Goal: Information Seeking & Learning: Learn about a topic

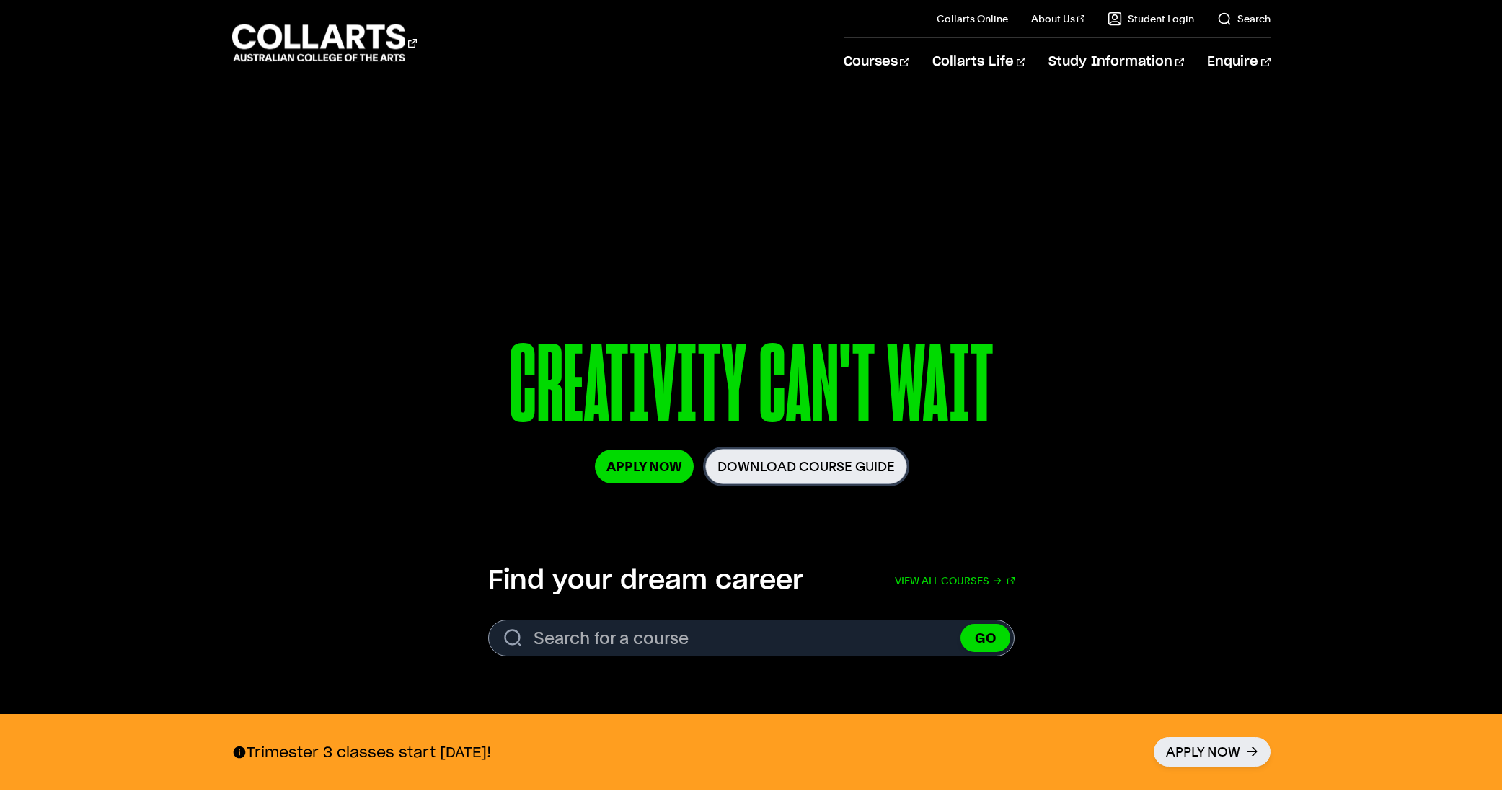
click at [860, 459] on link "Download Course Guide" at bounding box center [806, 467] width 202 height 36
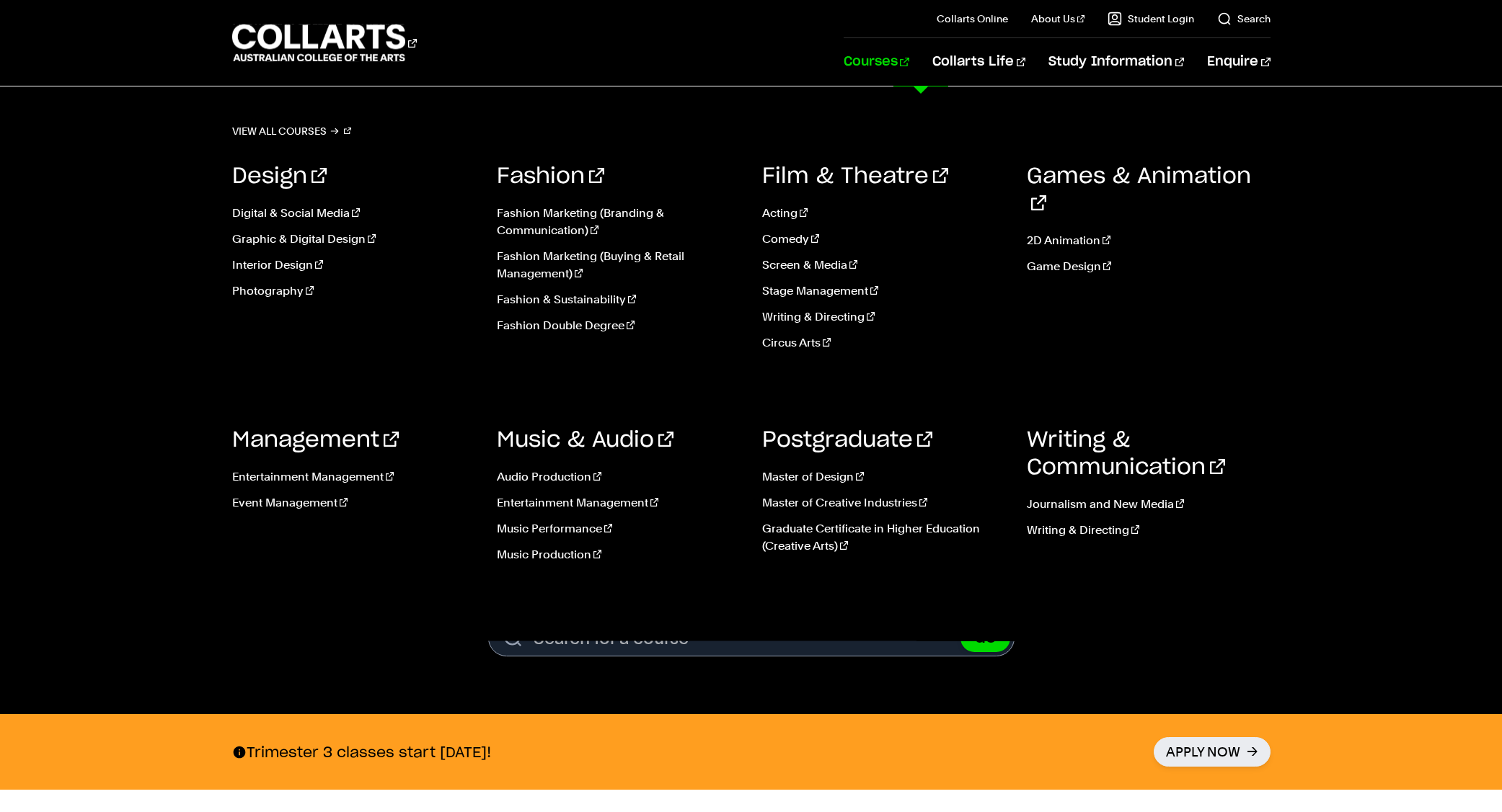
click at [895, 59] on link "Courses" at bounding box center [876, 62] width 65 height 47
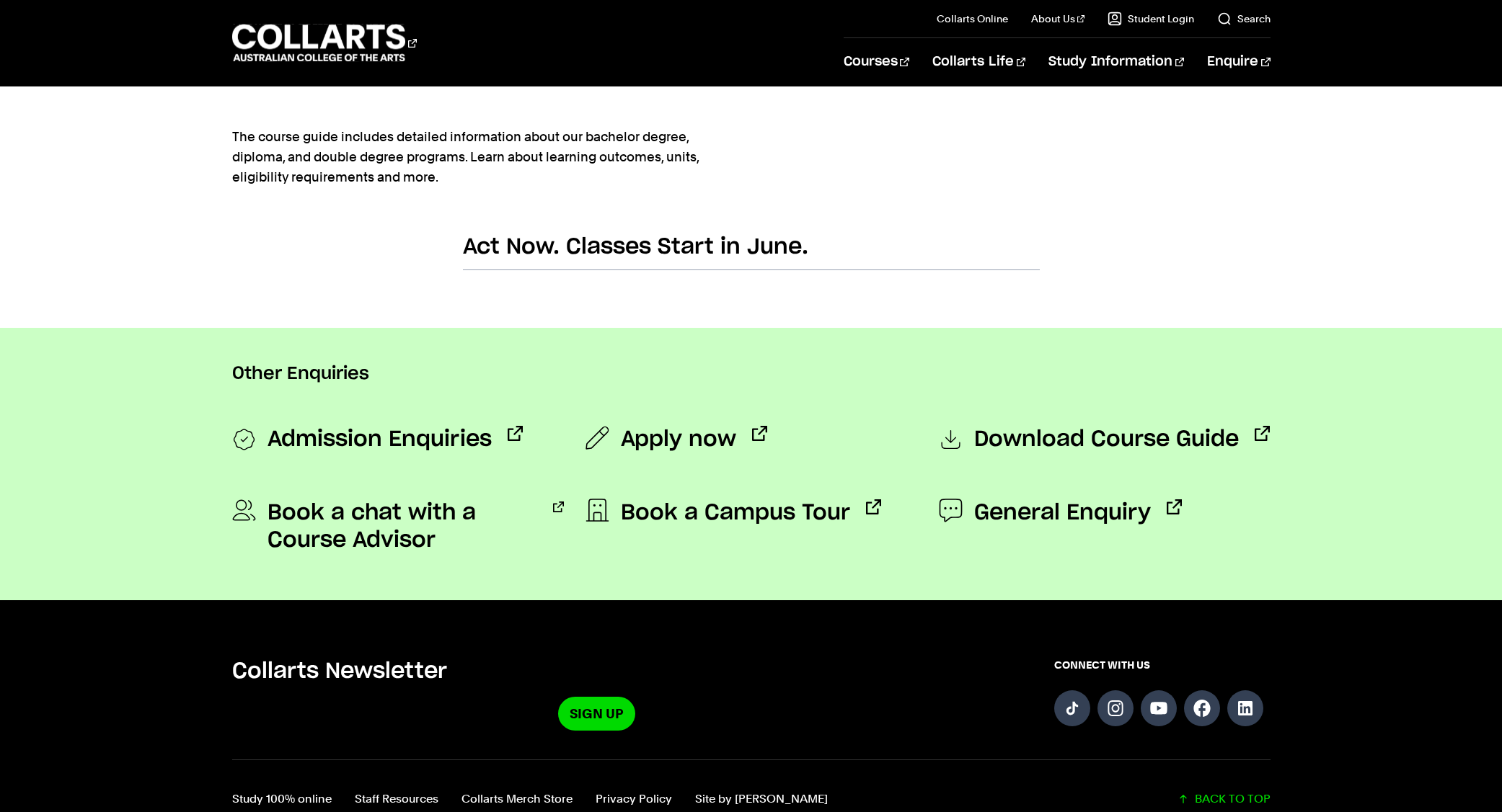
scroll to position [860, 0]
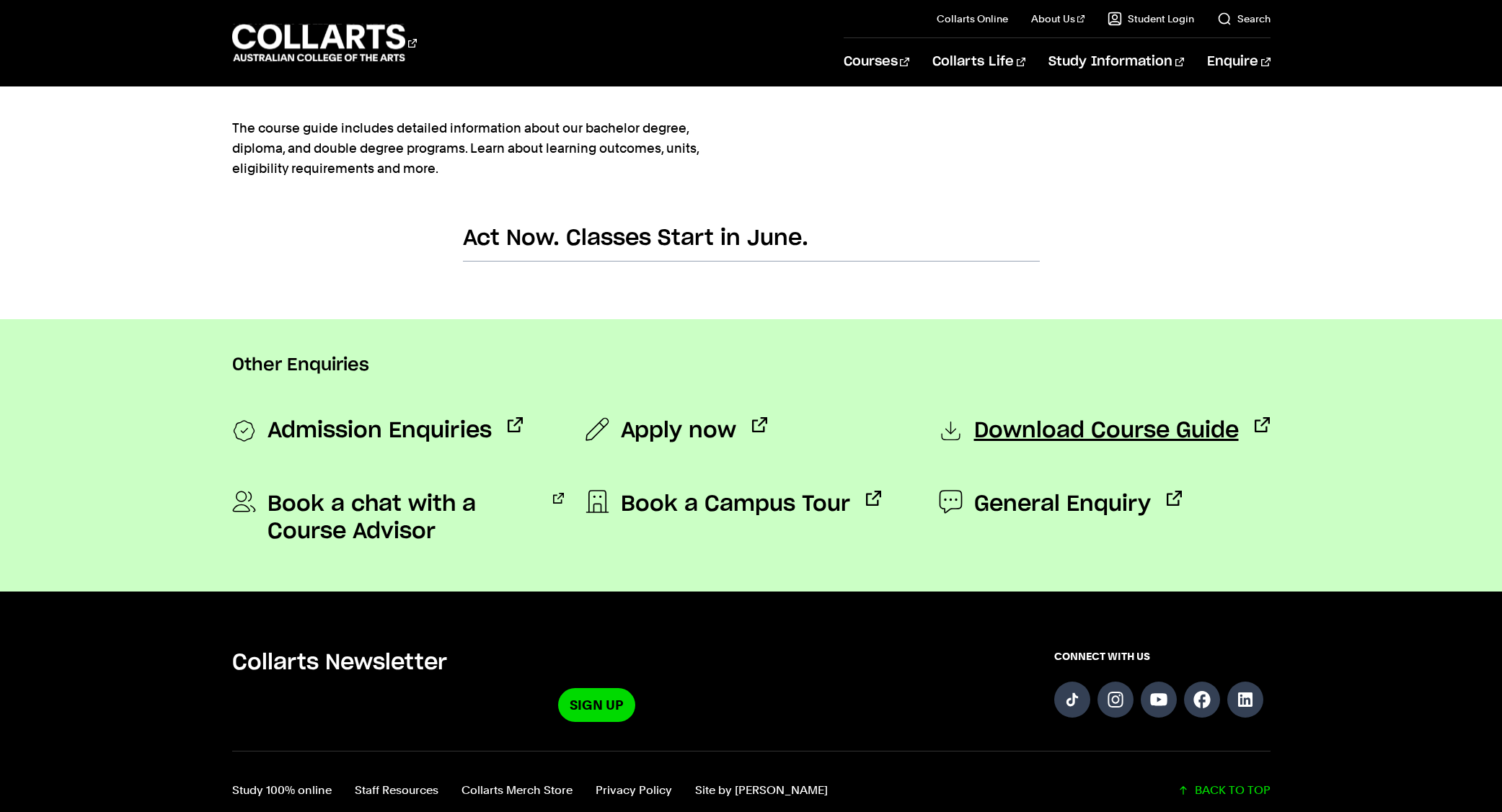
click at [1071, 440] on span "Download Course Guide" at bounding box center [1106, 431] width 264 height 29
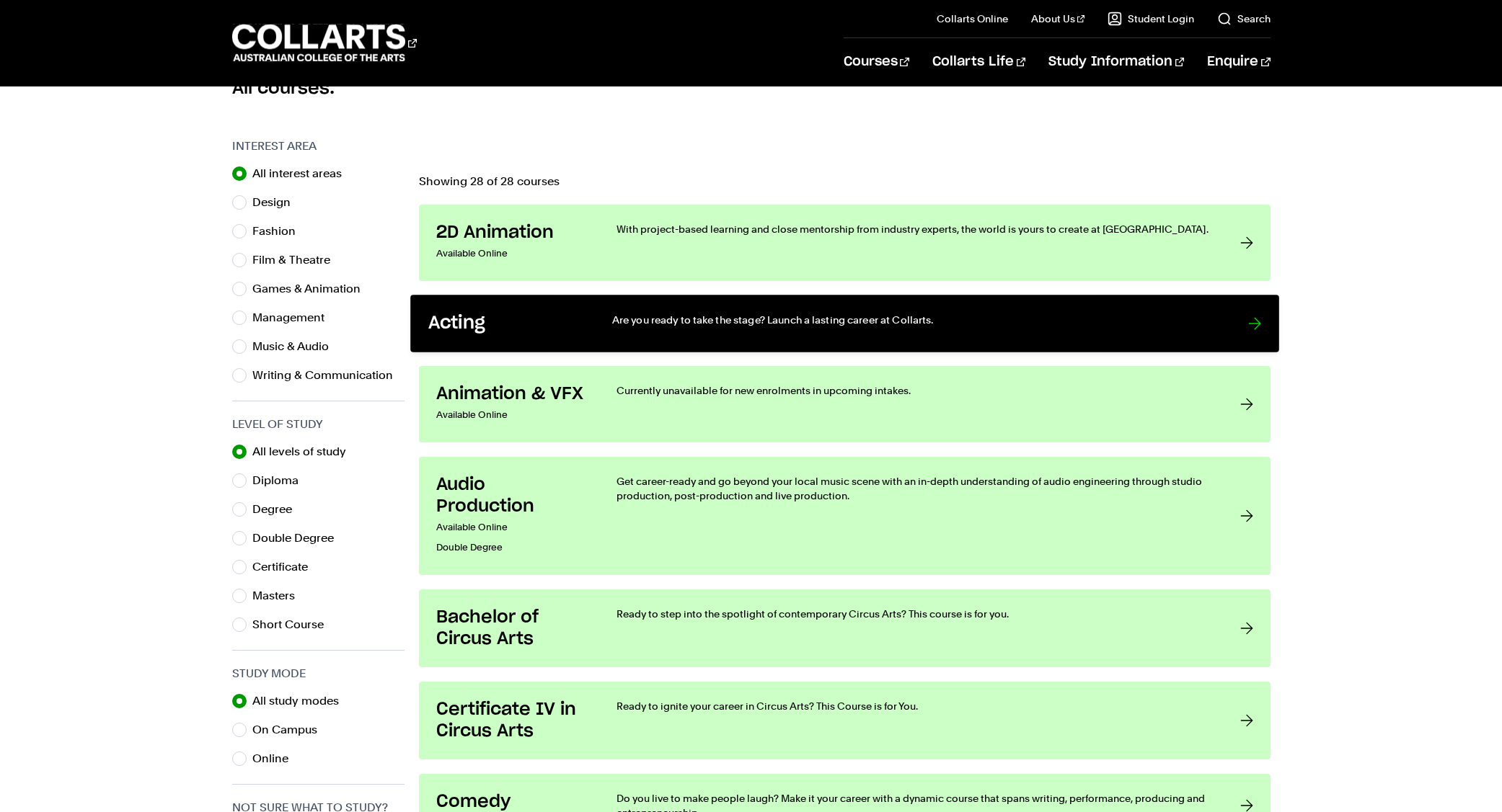
scroll to position [456, 0]
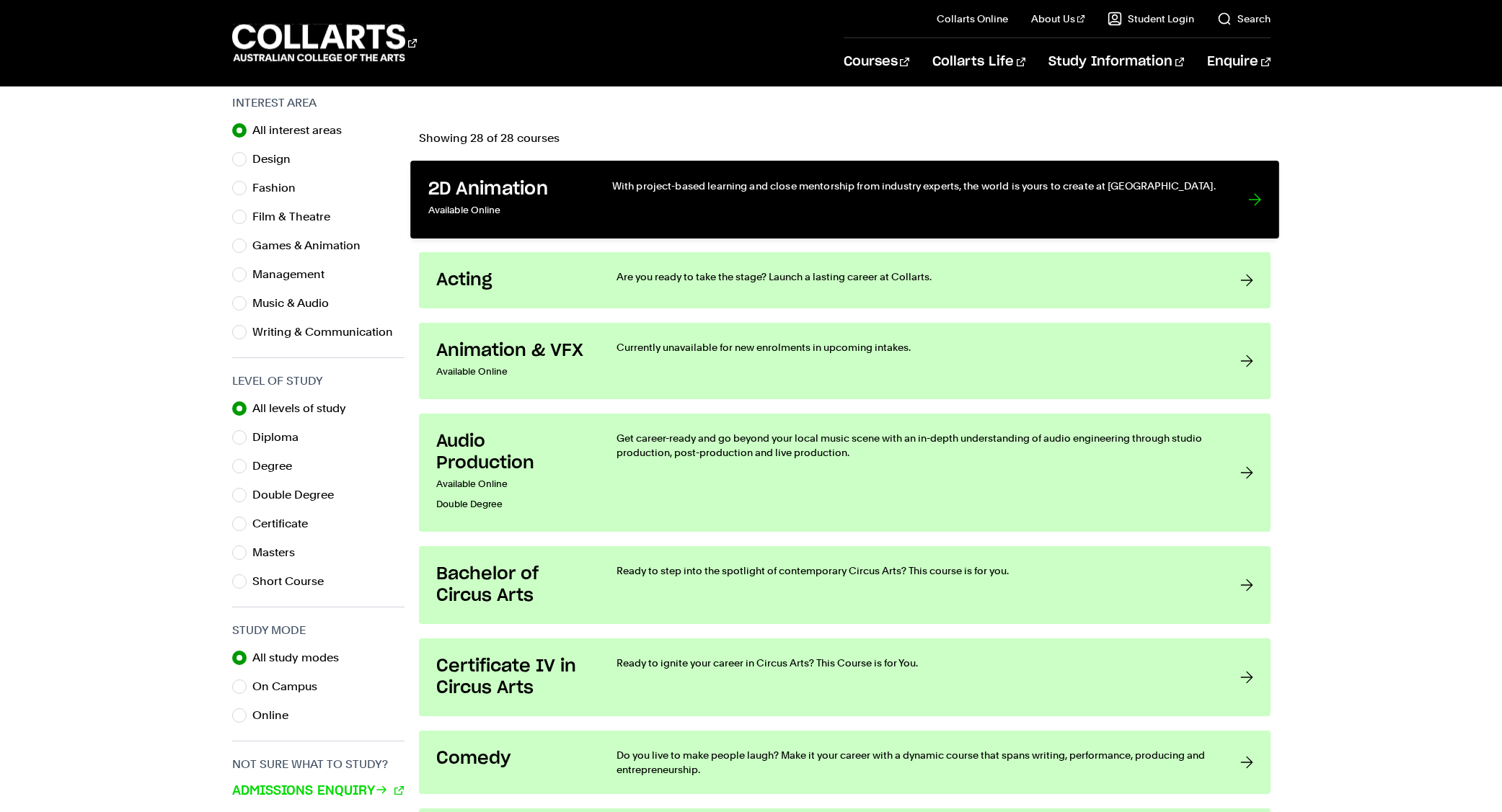
click at [1000, 182] on p "With project-based learning and close mentorship from industry experts, the wor…" at bounding box center [915, 185] width 606 height 15
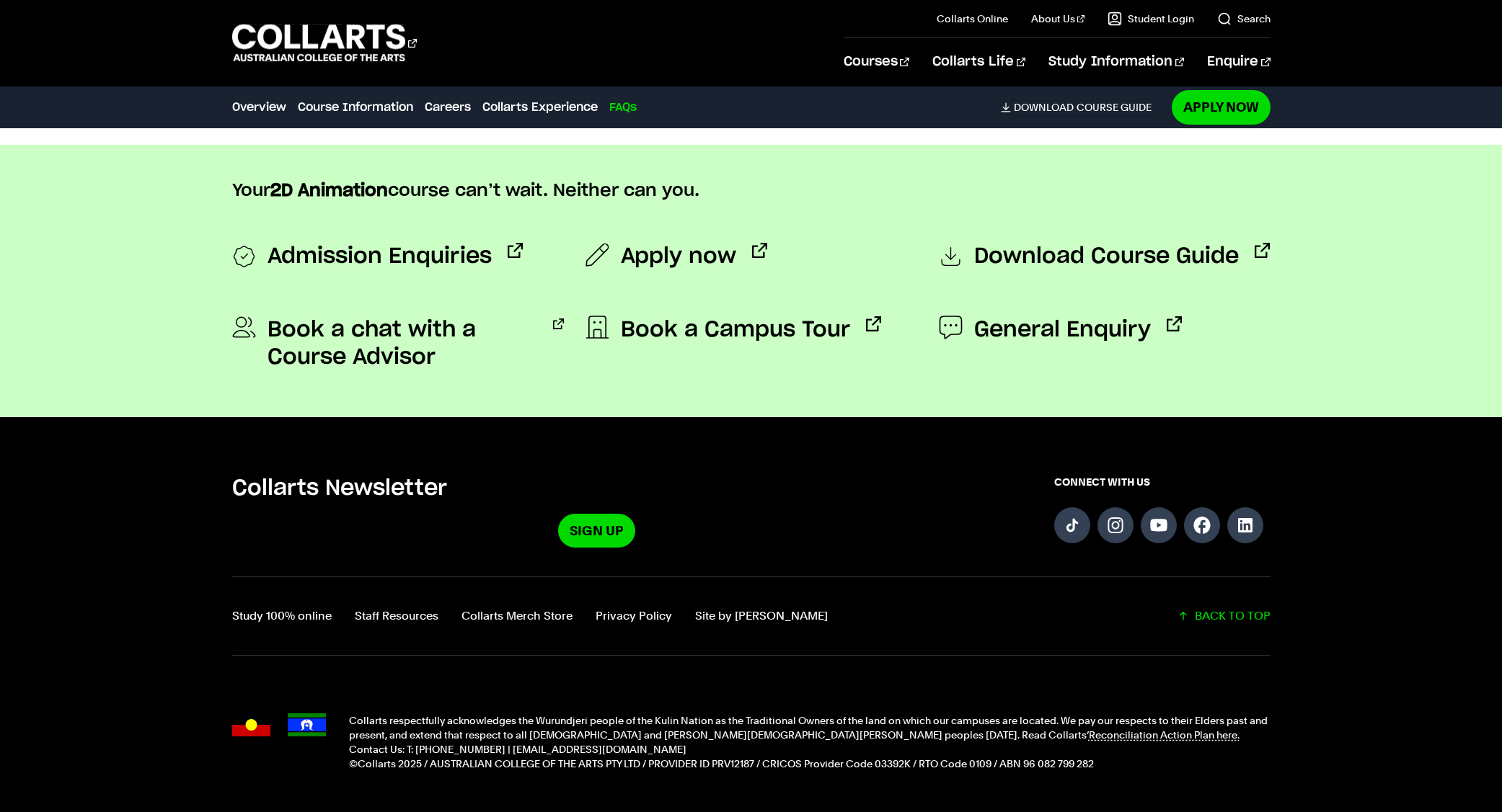
scroll to position [5076, 0]
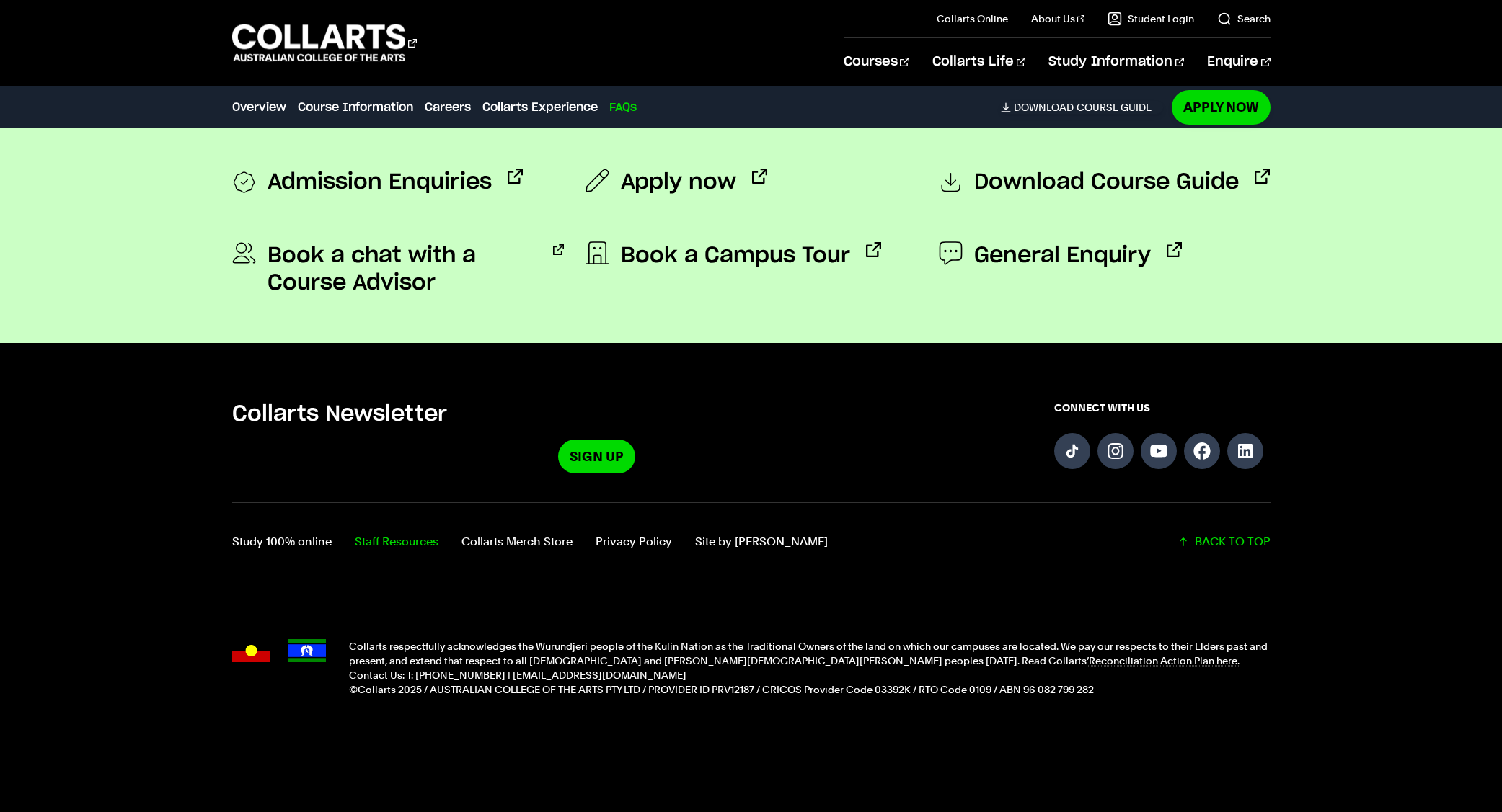
click at [376, 545] on link "Staff Resources" at bounding box center [396, 542] width 84 height 20
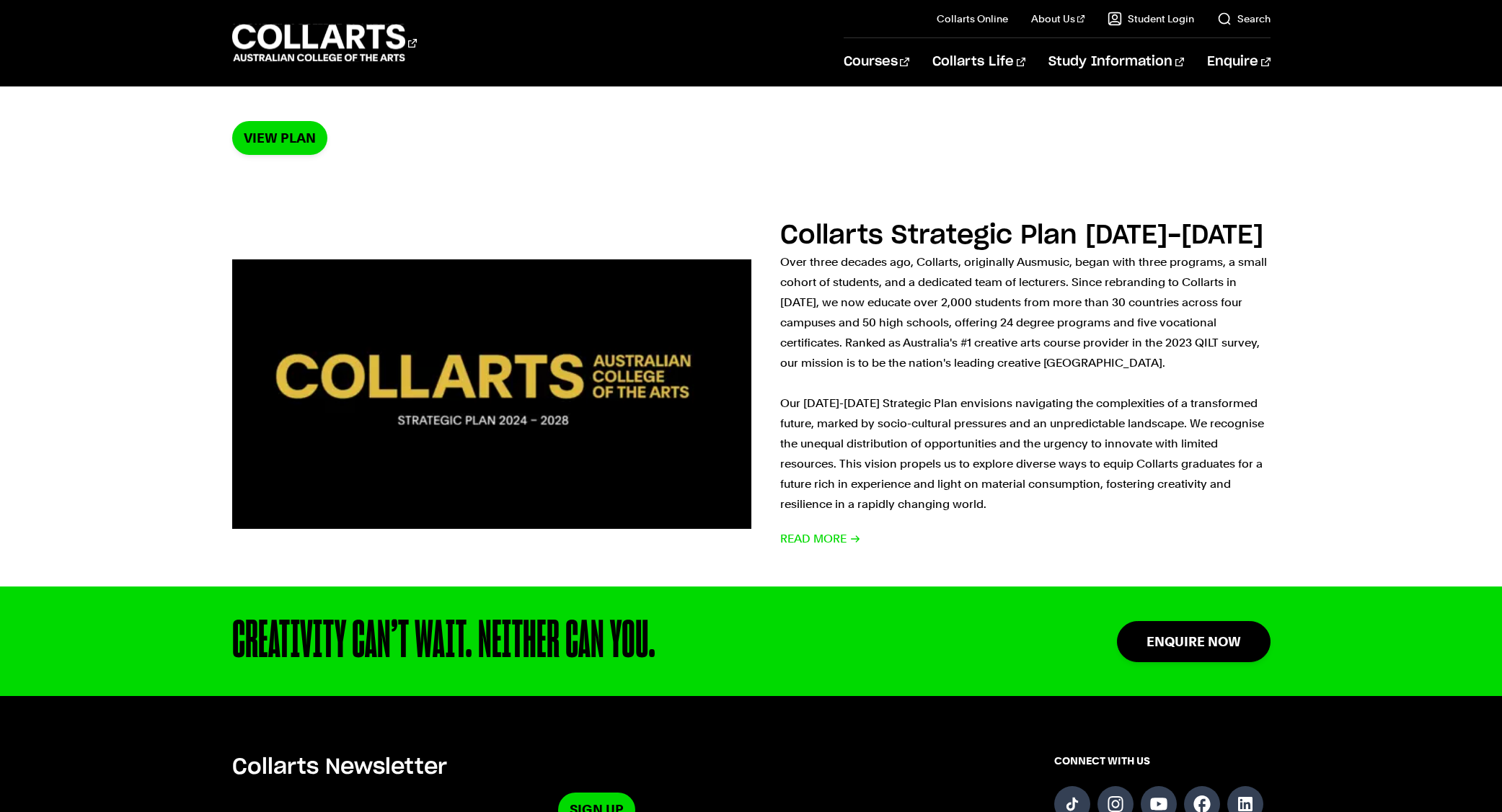
scroll to position [210, 0]
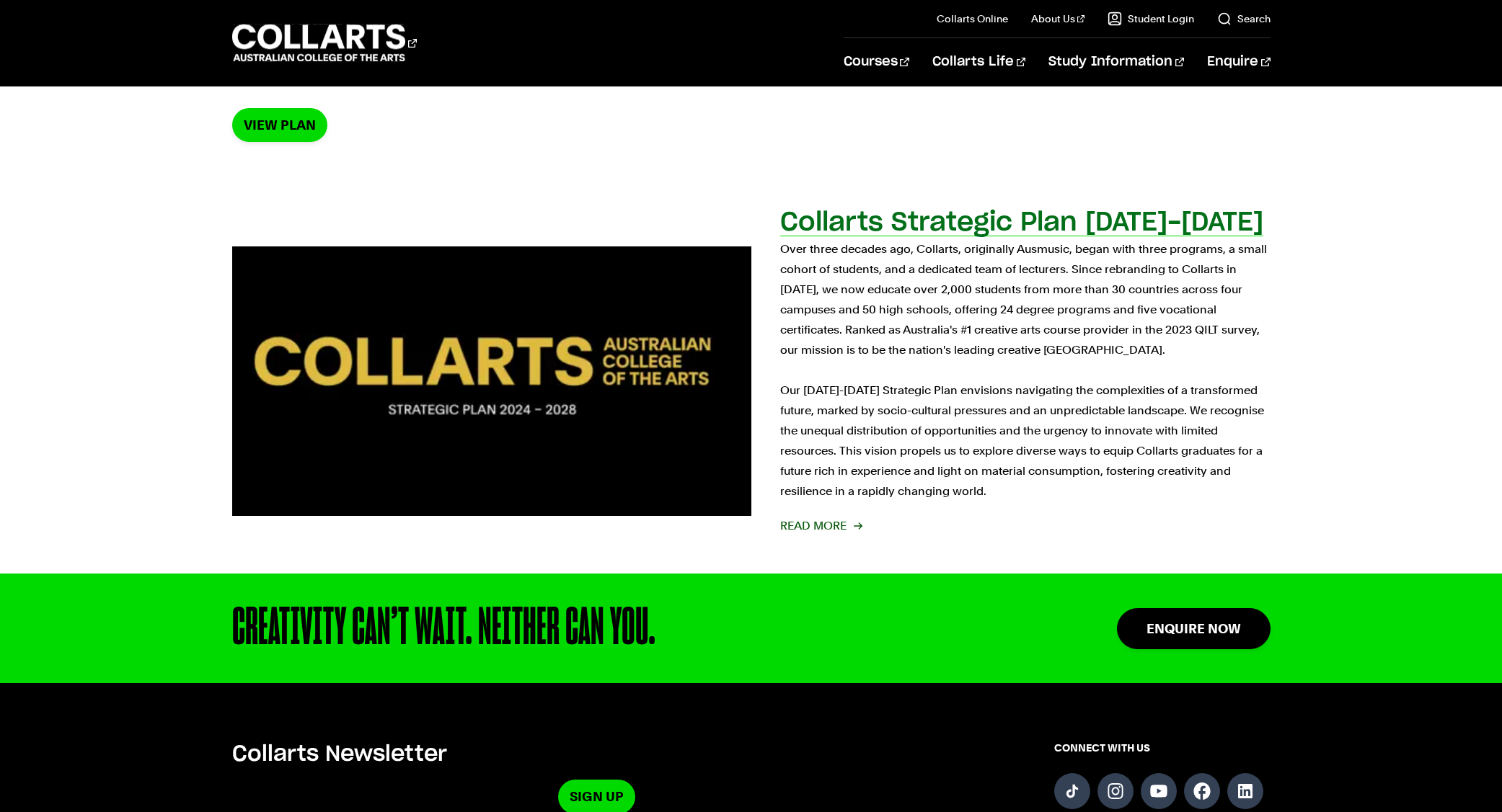
drag, startPoint x: 850, startPoint y: 501, endPoint x: 859, endPoint y: 499, distance: 9.2
click at [850, 516] on span "Read more" at bounding box center [821, 526] width 81 height 20
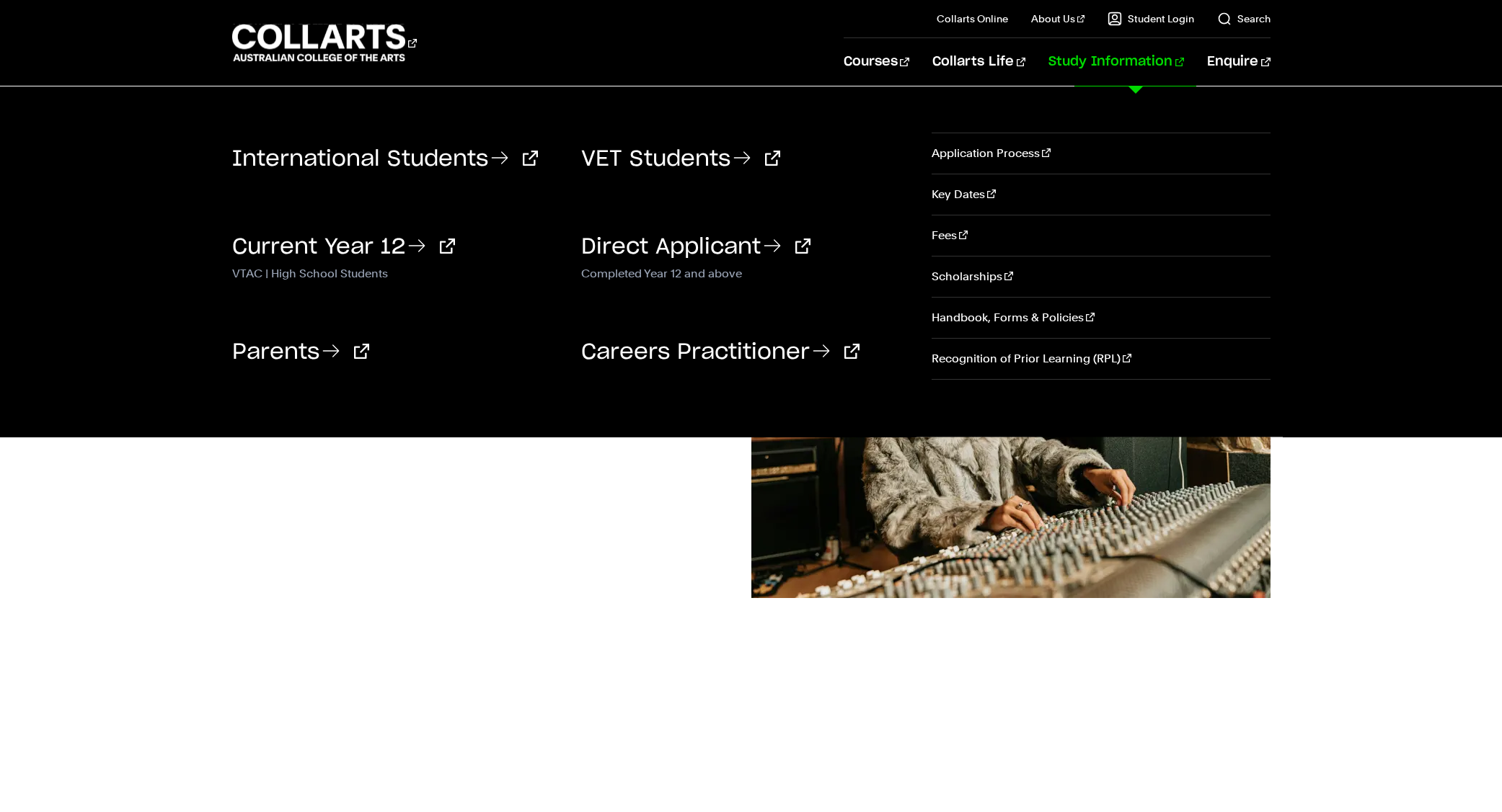
click at [1112, 74] on link "Study Information" at bounding box center [1115, 62] width 135 height 47
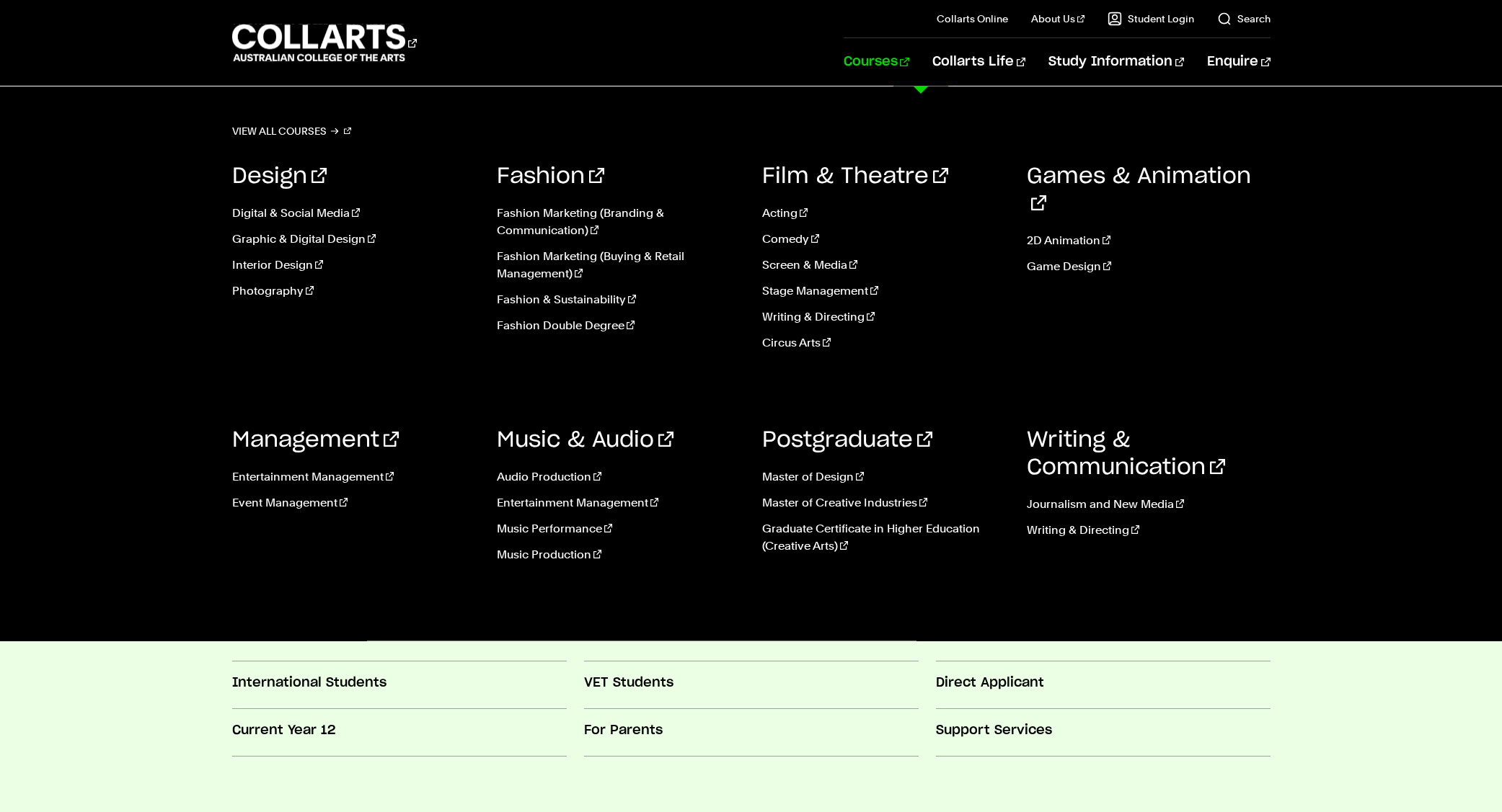
click at [909, 58] on link "Courses" at bounding box center [876, 62] width 65 height 47
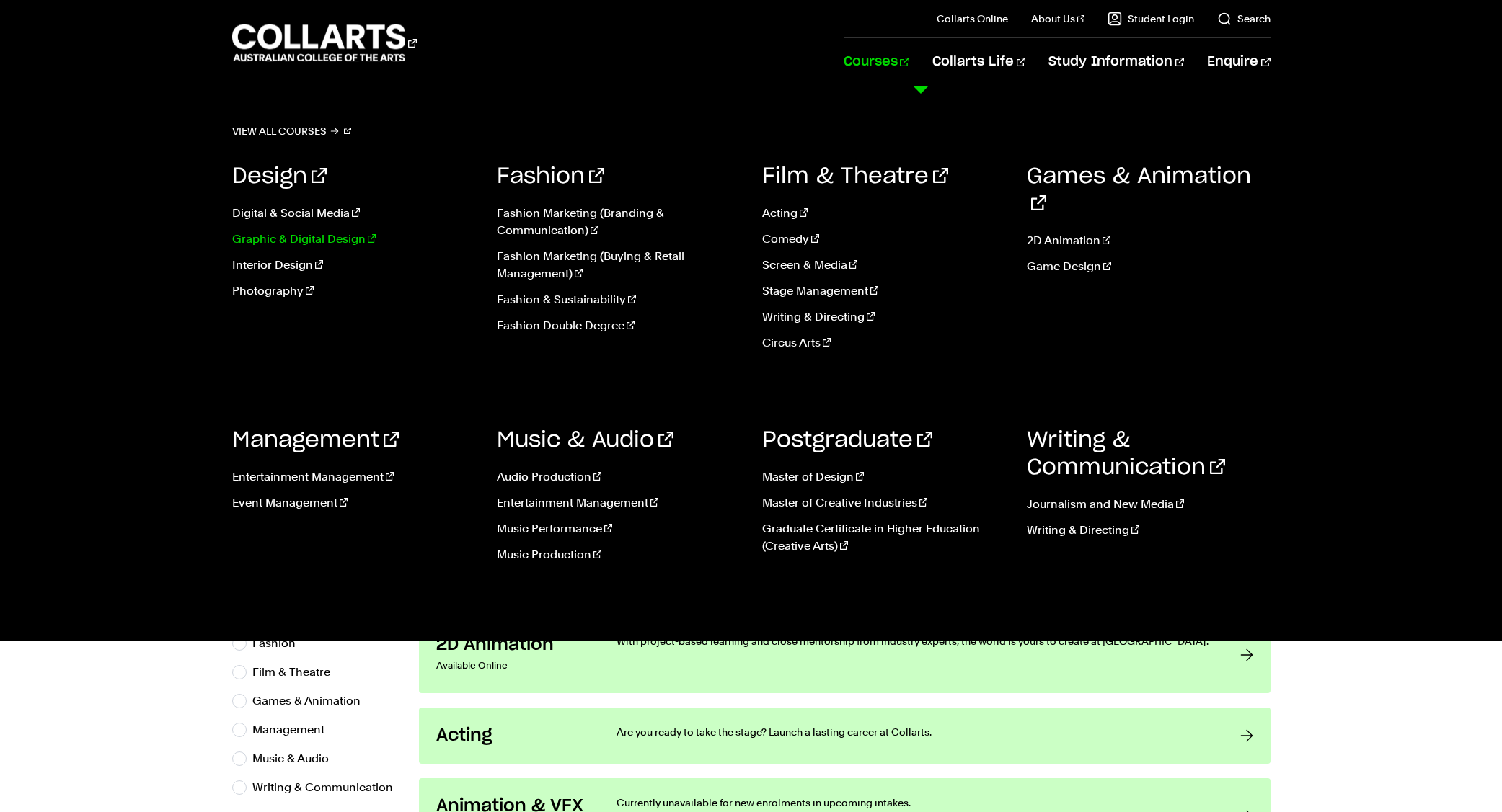
click at [303, 244] on link "Graphic & Digital Design" at bounding box center [353, 240] width 244 height 18
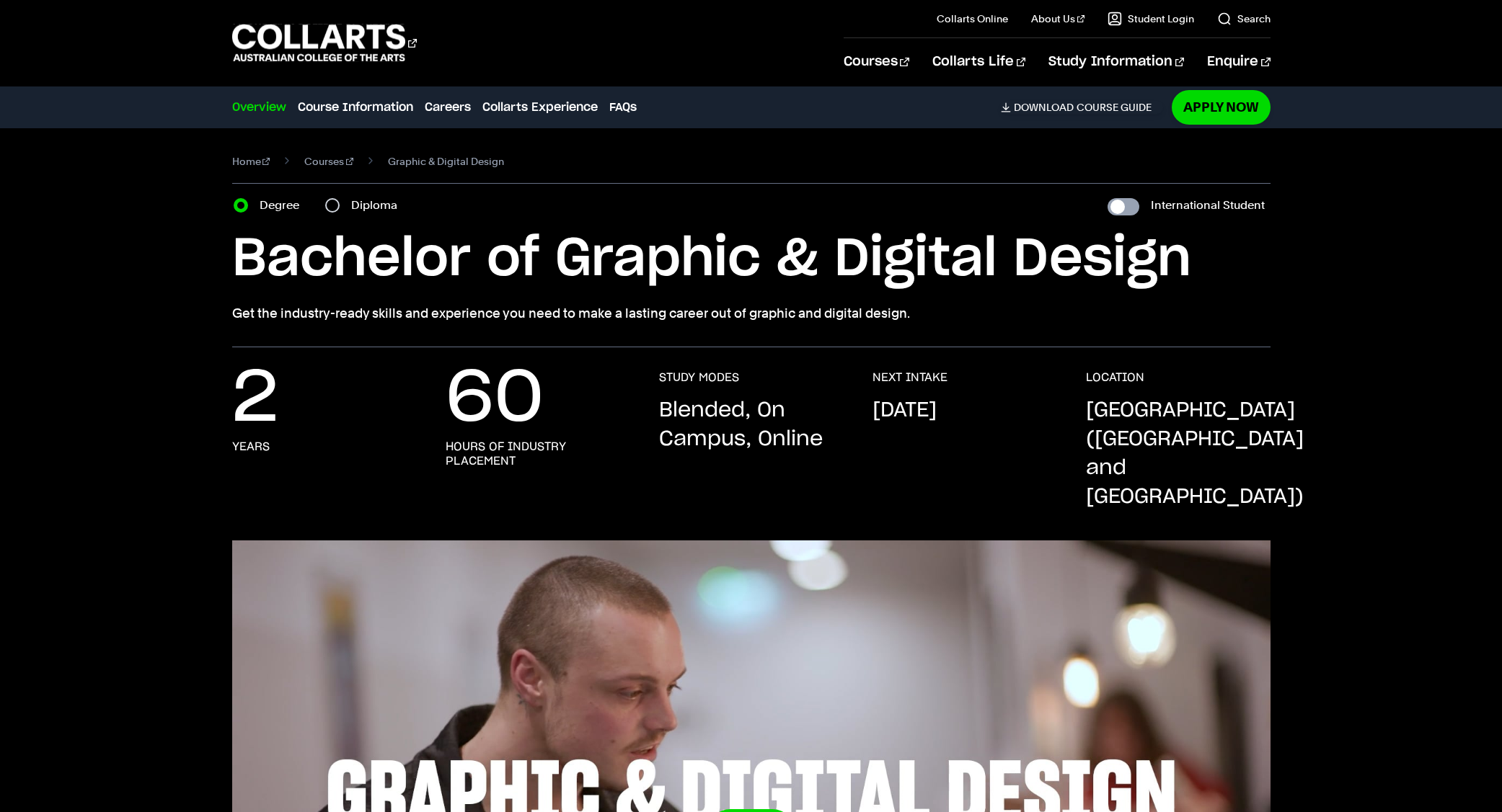
click at [1127, 215] on input "International Student" at bounding box center [1123, 207] width 32 height 18
checkbox input "true"
click at [1125, 207] on input "International Student" at bounding box center [1123, 207] width 32 height 18
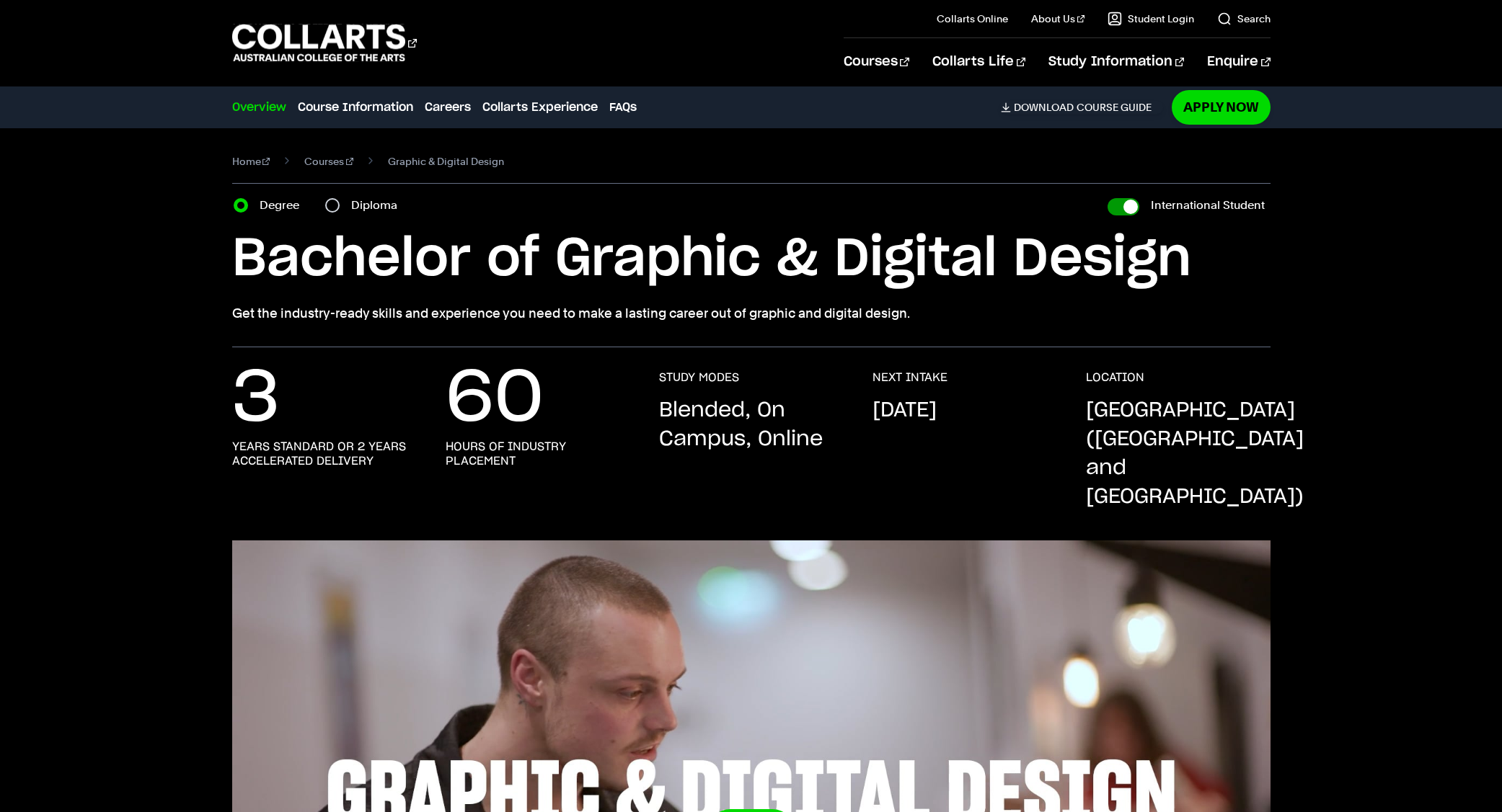
checkbox input "false"
click at [1126, 207] on input "International Student" at bounding box center [1123, 207] width 32 height 18
checkbox input "true"
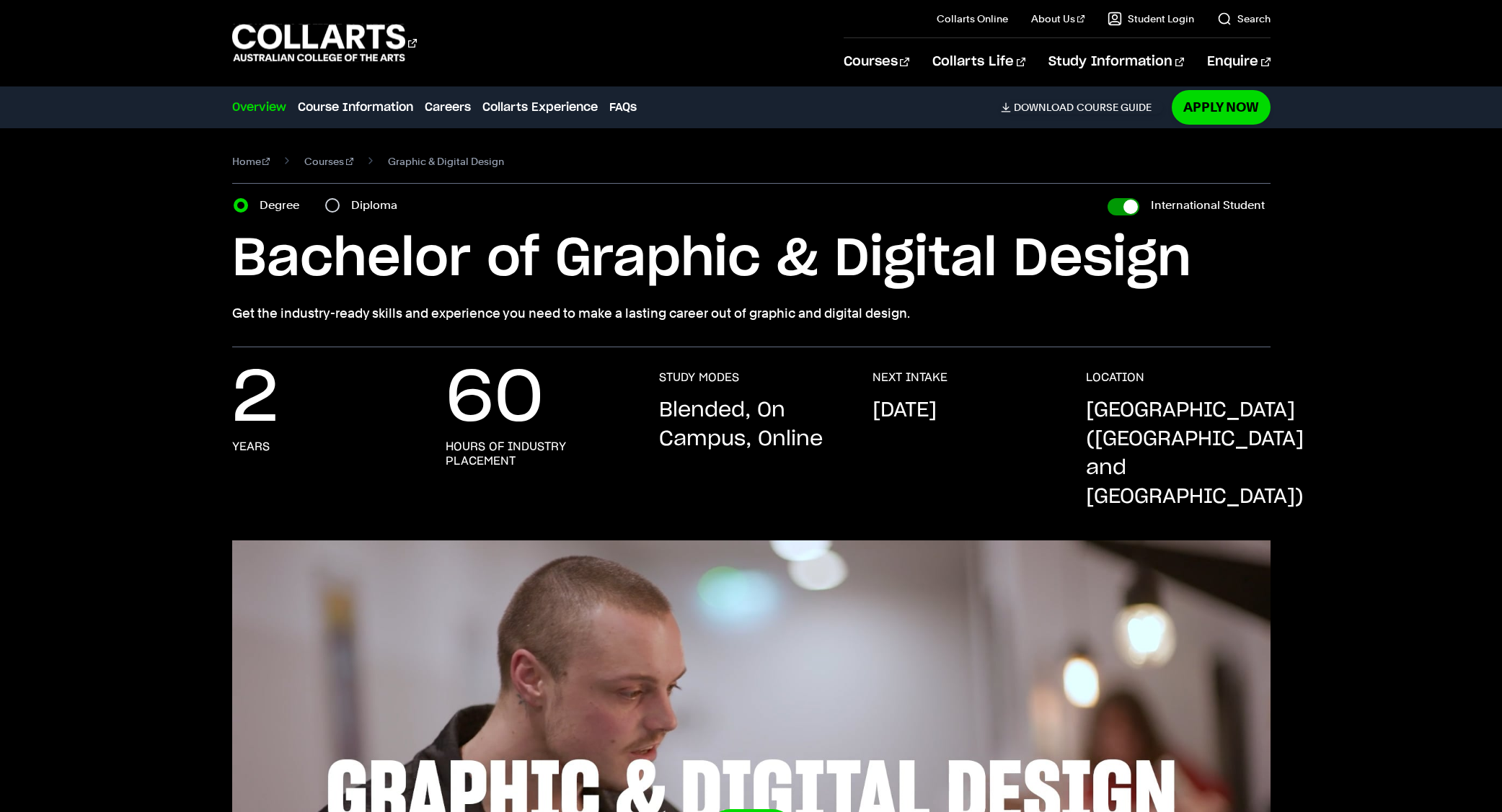
checkbox input "true"
click at [1126, 207] on input "International Student" at bounding box center [1123, 207] width 32 height 18
checkbox input "false"
click at [1126, 207] on input "International Student" at bounding box center [1123, 207] width 32 height 18
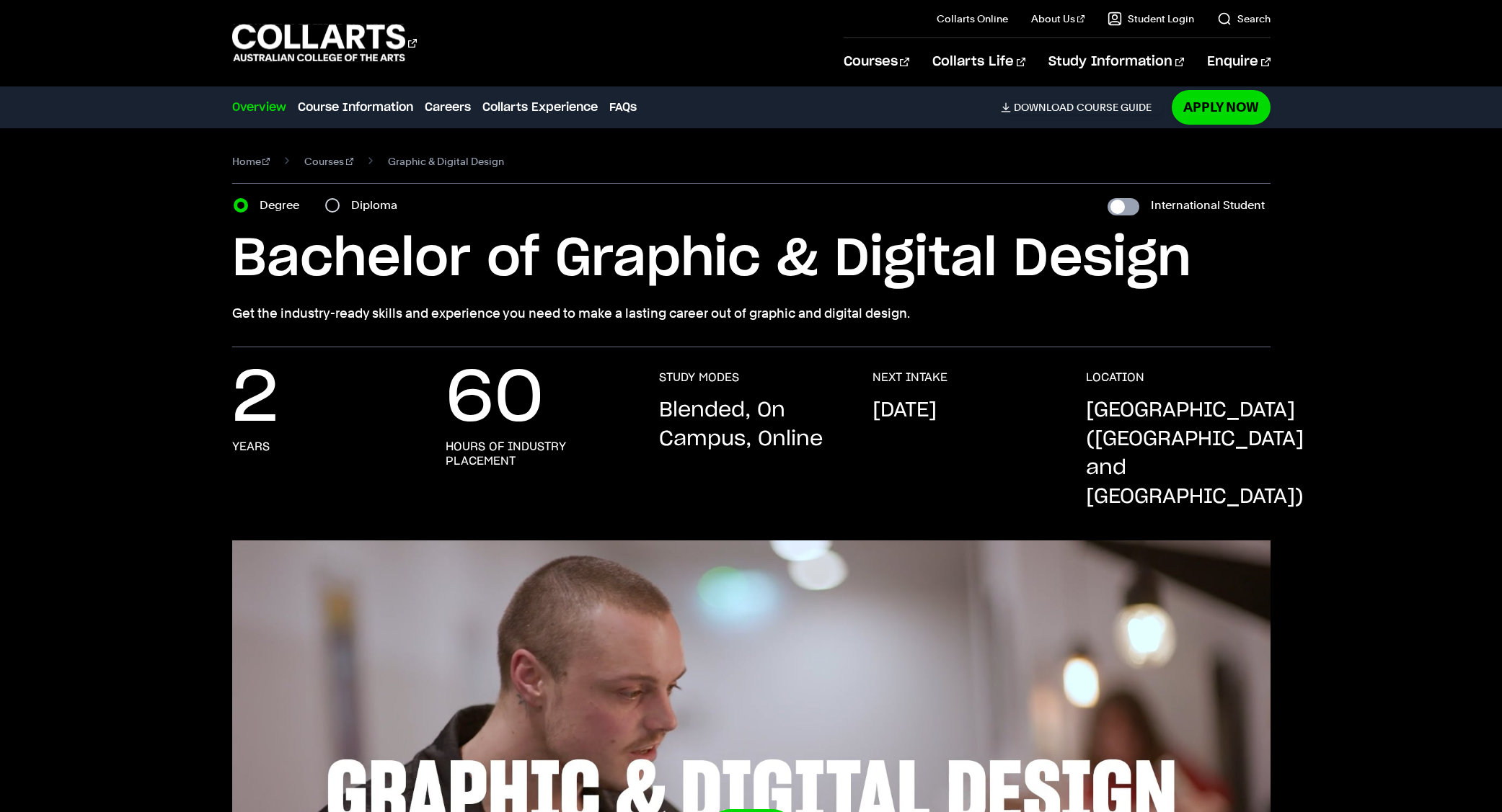
checkbox input "true"
click at [1126, 207] on input "International Student" at bounding box center [1123, 207] width 32 height 18
checkbox input "false"
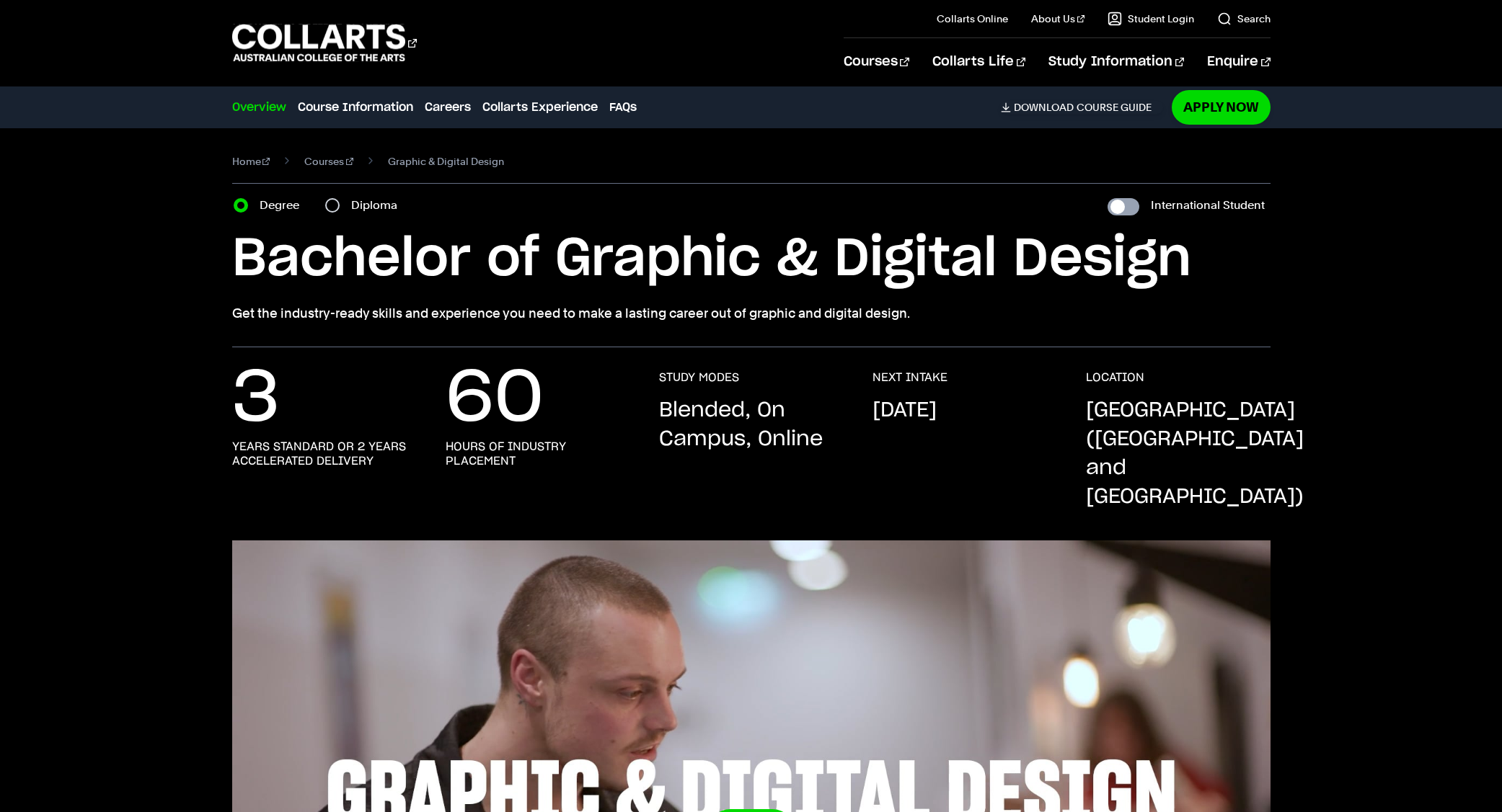
checkbox input "false"
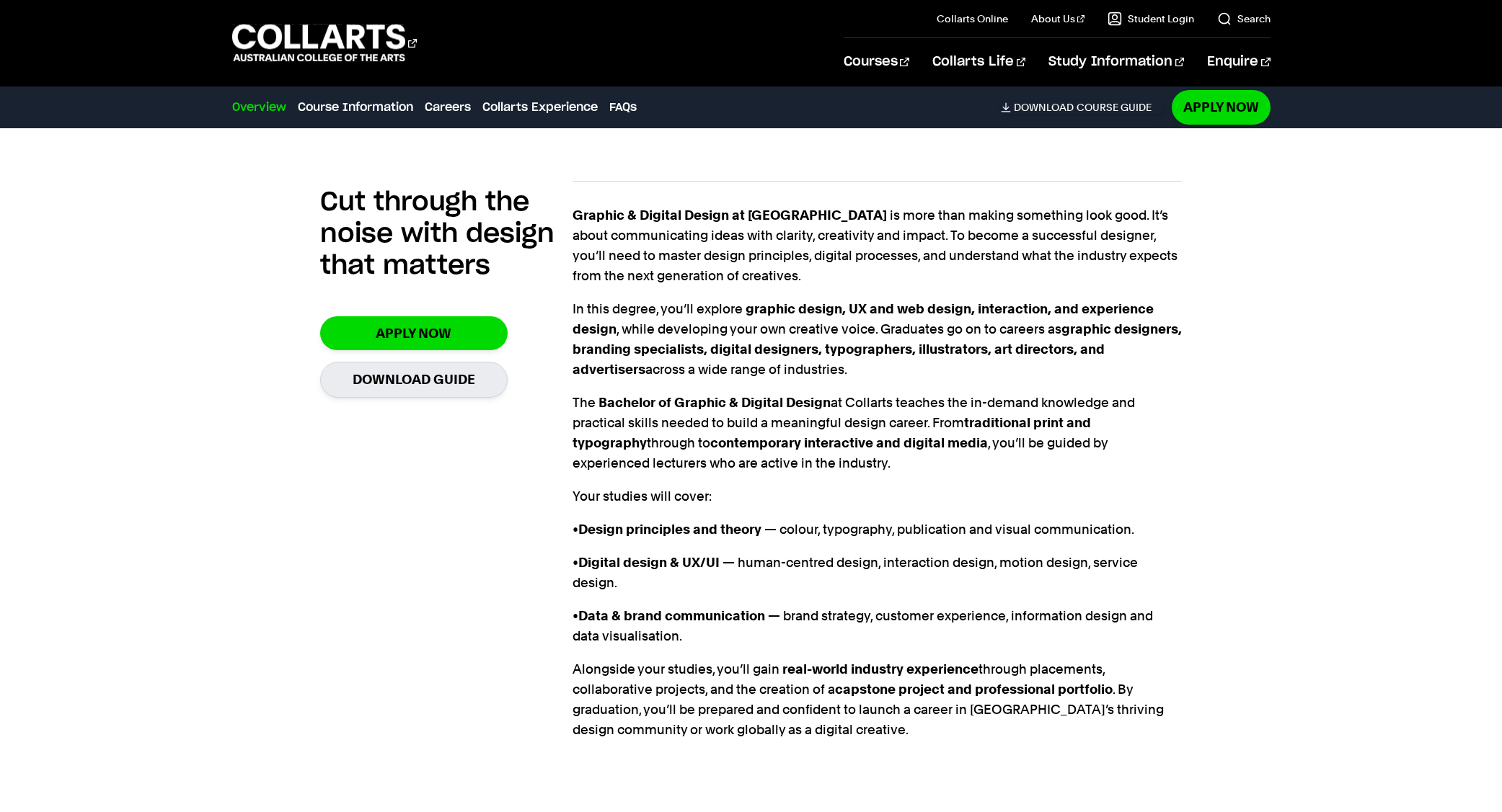
scroll to position [1019, 0]
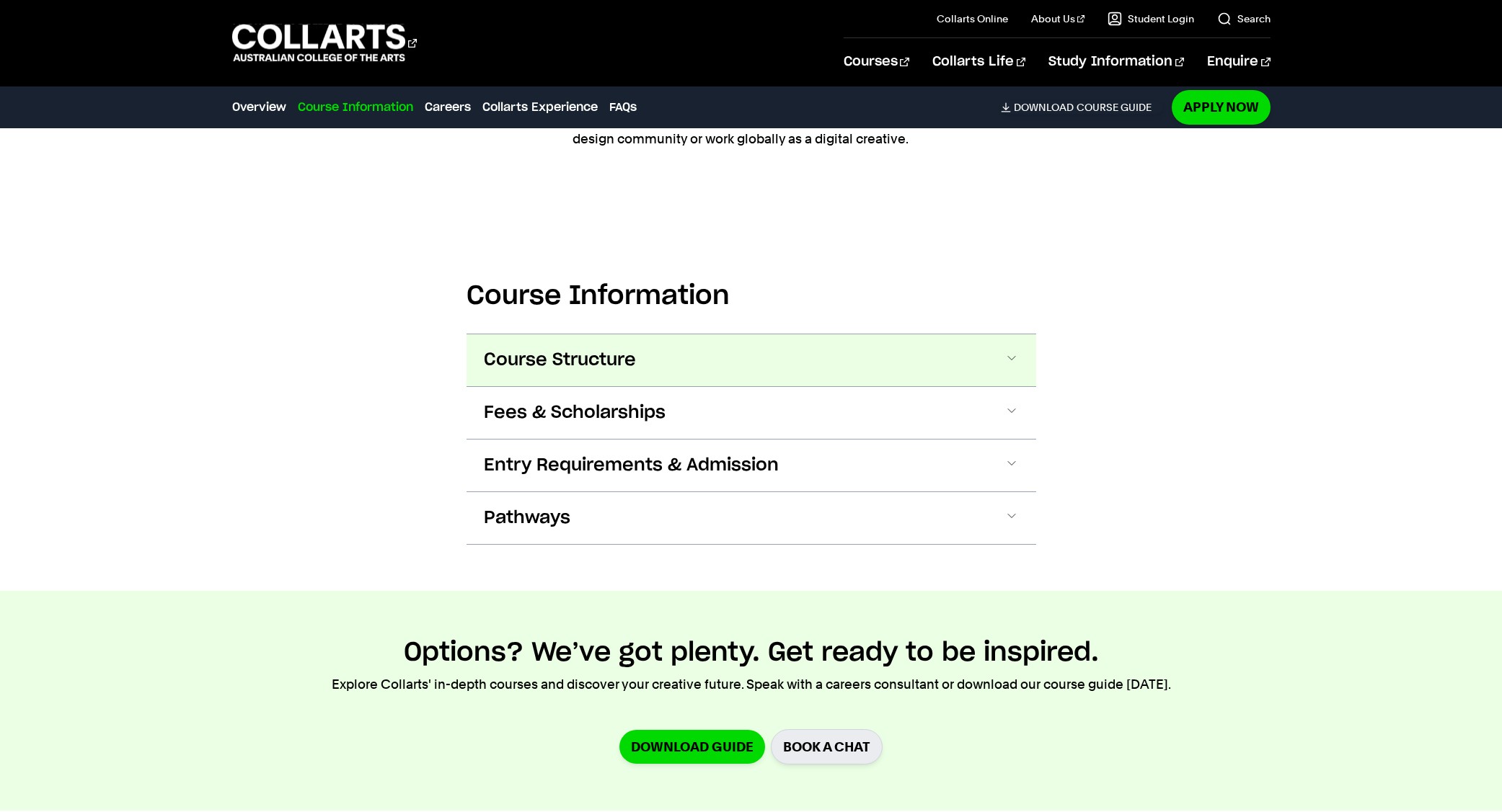
click at [1006, 351] on span at bounding box center [1012, 360] width 15 height 19
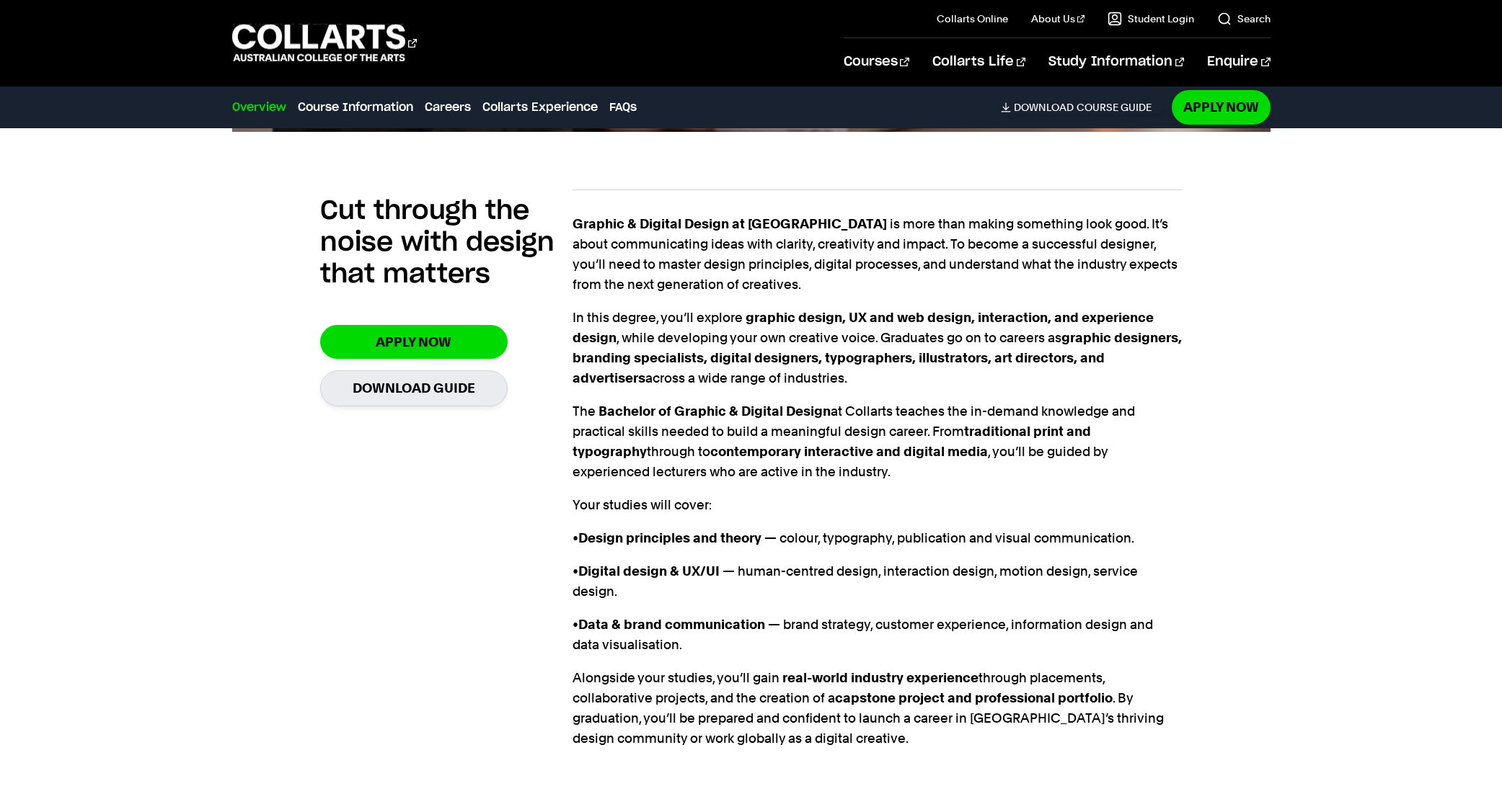
scroll to position [904, 0]
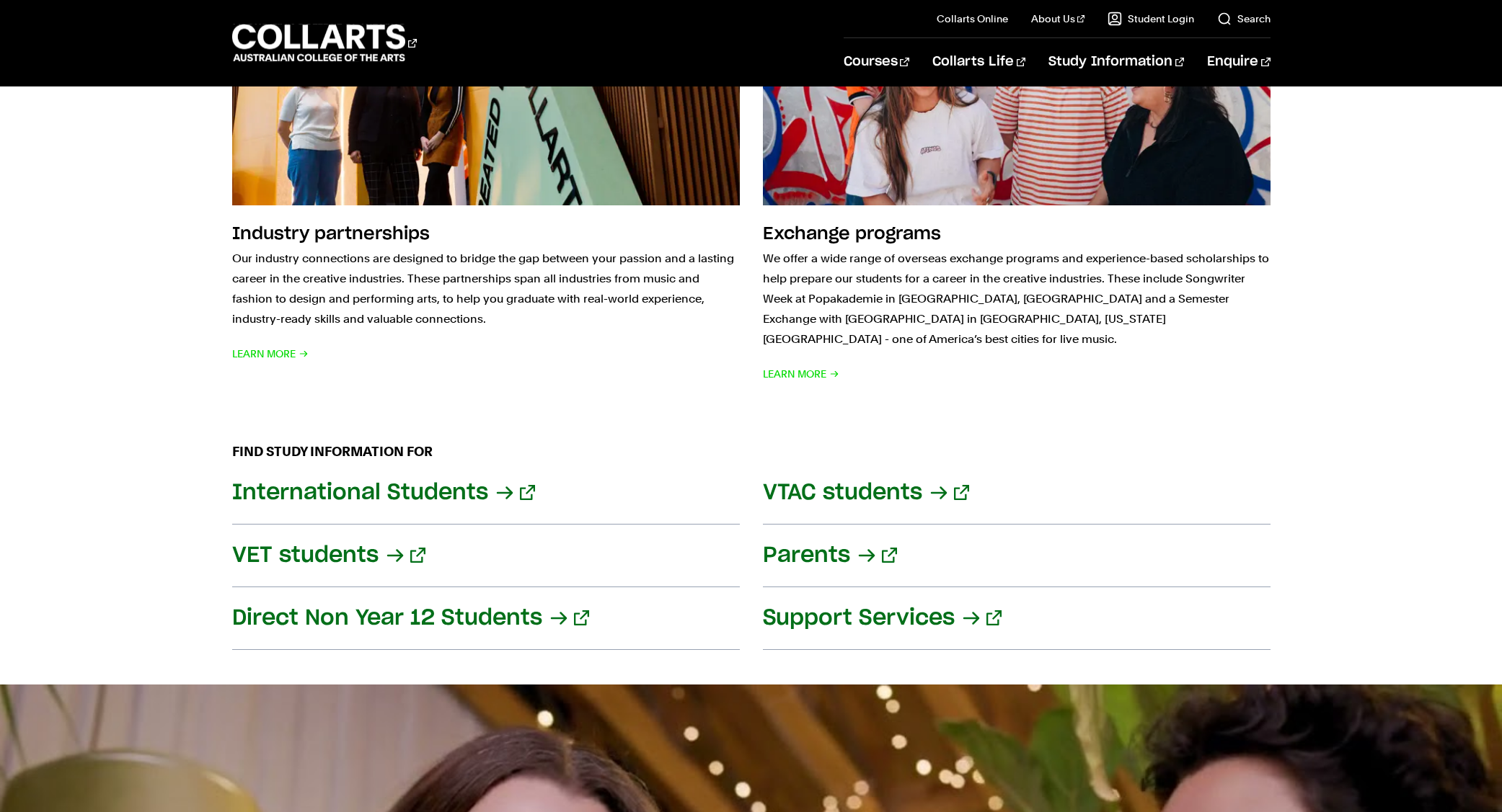
scroll to position [1166, 0]
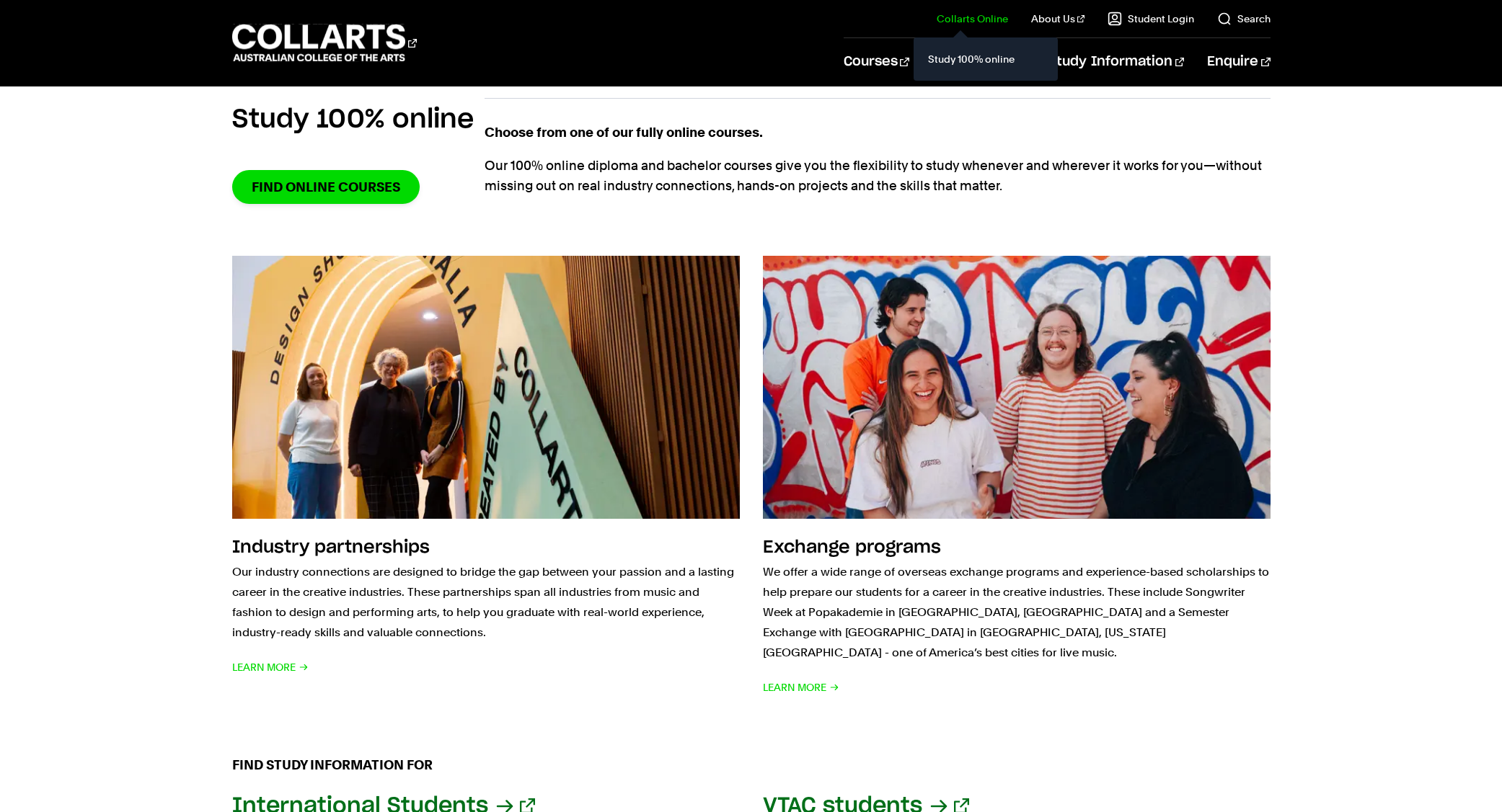
click at [979, 18] on link "Collarts Online" at bounding box center [972, 19] width 71 height 15
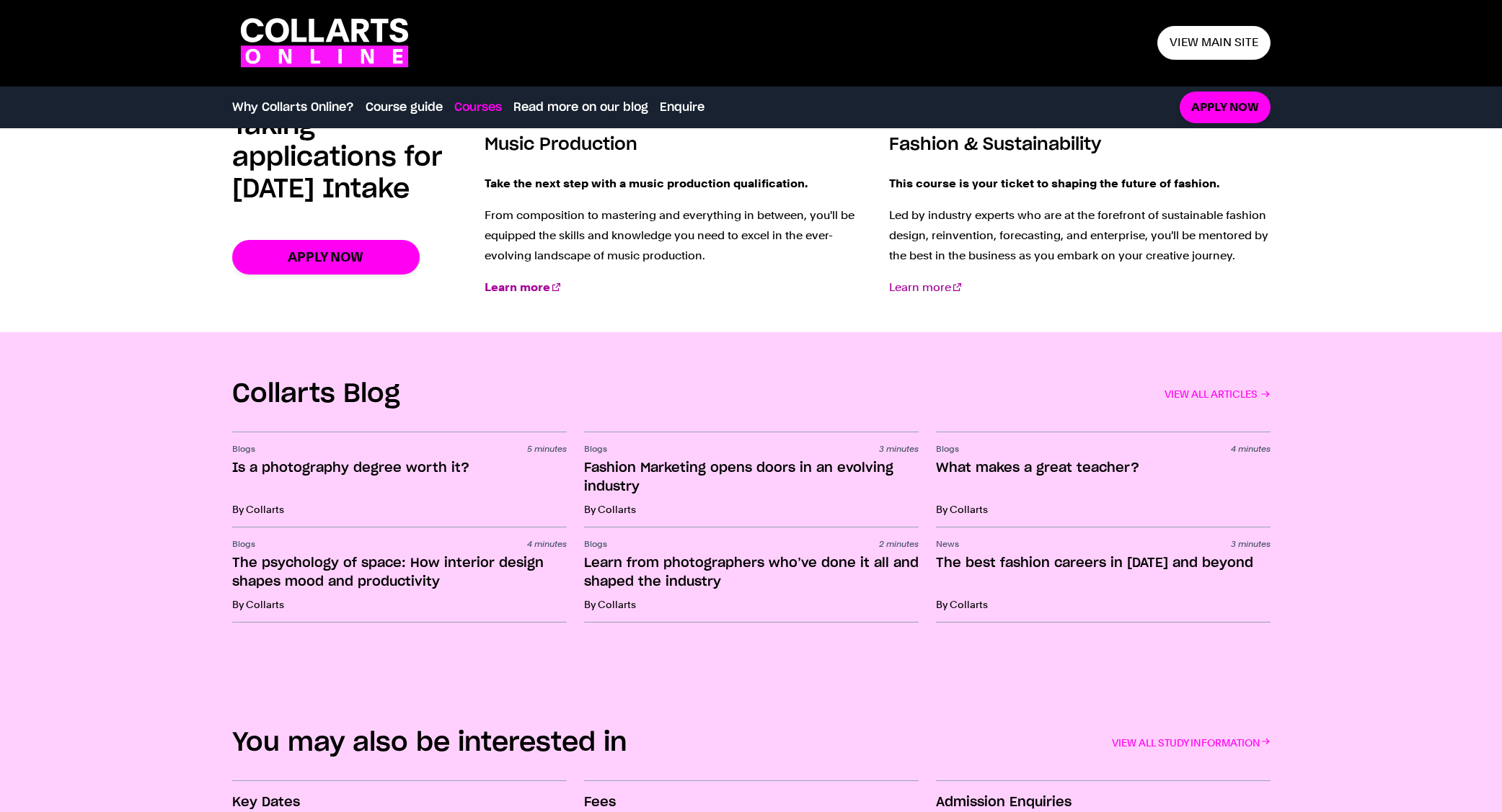
scroll to position [2214, 0]
